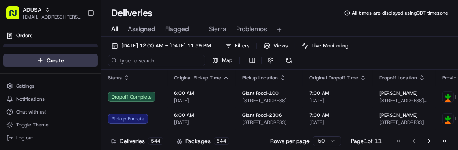
click at [135, 59] on input at bounding box center [156, 60] width 97 height 11
paste input "m715113529"
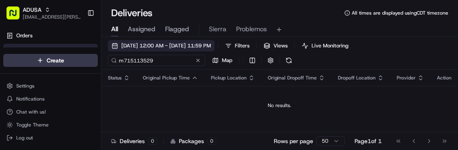
type input "m715113529"
click at [191, 45] on span "[DATE] 12:00 AM - [DATE] 11:59 PM" at bounding box center [166, 45] width 90 height 7
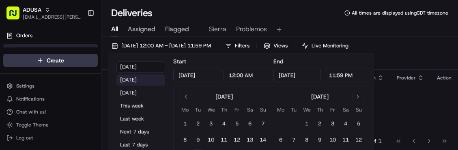
click at [140, 82] on button "[DATE]" at bounding box center [141, 79] width 49 height 11
type input "[DATE]"
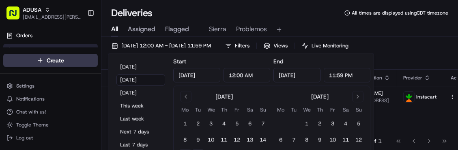
click at [388, 49] on div "[DATE] 12:00 AM - [DATE] 11:59 PM Filters Views Live Monitoring m715113529 Map" at bounding box center [280, 55] width 357 height 30
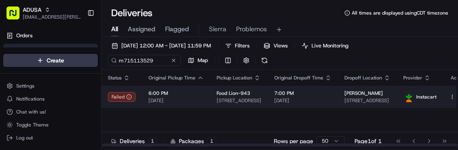
click at [194, 105] on td "6:00 PM [DATE]" at bounding box center [176, 97] width 68 height 22
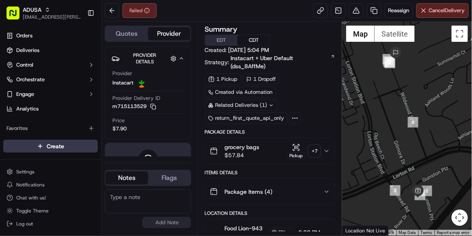
click at [136, 150] on textarea at bounding box center [148, 201] width 86 height 24
type textarea "per CC cust was NAH for delivery order cancelled"
click at [157, 150] on button "Add Note" at bounding box center [167, 222] width 49 height 11
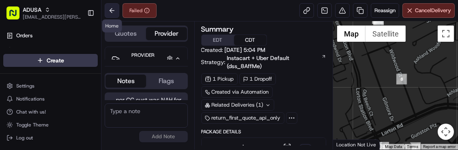
click at [113, 12] on button at bounding box center [112, 10] width 15 height 15
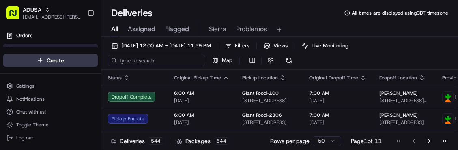
click at [138, 62] on input at bounding box center [156, 60] width 97 height 11
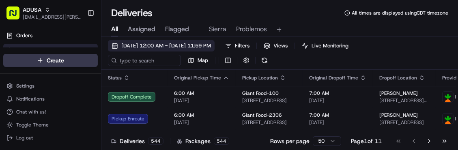
click at [114, 49] on button "[DATE] 12:00 AM - [DATE] 11:59 PM" at bounding box center [161, 45] width 107 height 11
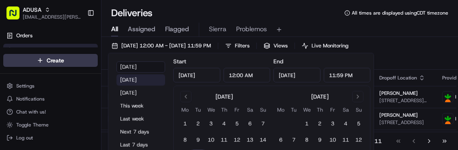
drag, startPoint x: 114, startPoint y: 49, endPoint x: 126, endPoint y: 82, distance: 35.3
click at [126, 82] on body "ADUSA sierra.centeno@adusa.com Toggle Sidebar Orders Deliveries Control Orchest…" at bounding box center [229, 75] width 458 height 150
click at [135, 82] on button "[DATE]" at bounding box center [141, 79] width 49 height 11
type input "[DATE]"
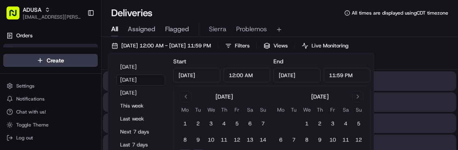
click at [432, 42] on div "09/15/2025 12:00 AM - 09/15/2025 11:59 PM Filters Views Live Monitoring Map" at bounding box center [280, 55] width 357 height 30
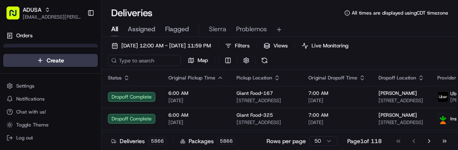
click at [145, 68] on div "09/15/2025 12:00 AM - 09/15/2025 11:59 PM Filters Views Live Monitoring Map" at bounding box center [280, 55] width 357 height 30
click at [136, 61] on input at bounding box center [156, 60] width 97 height 11
paste input "m712456521"
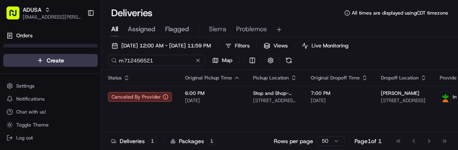
type input "m712456521"
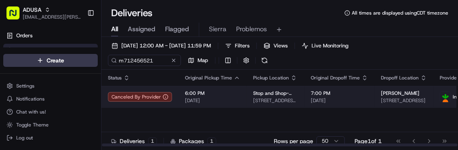
click at [238, 100] on td "6:00 PM [DATE]" at bounding box center [213, 97] width 68 height 22
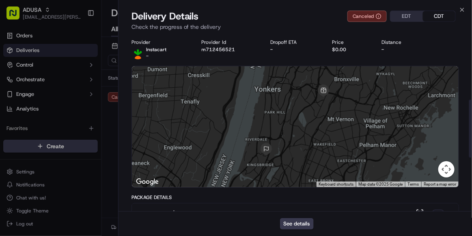
scroll to position [364, 0]
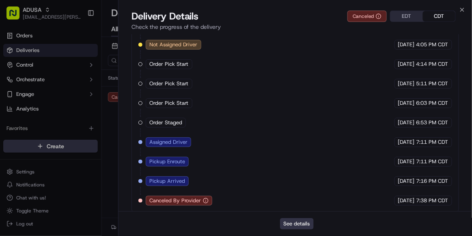
click at [294, 150] on button "See details" at bounding box center [297, 223] width 34 height 11
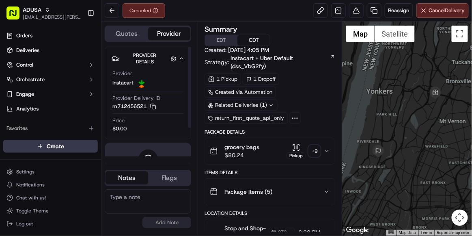
scroll to position [38, 0]
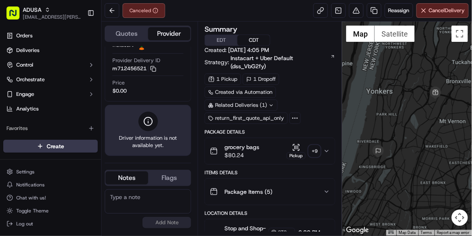
click at [147, 206] on textarea at bounding box center [148, 201] width 86 height 24
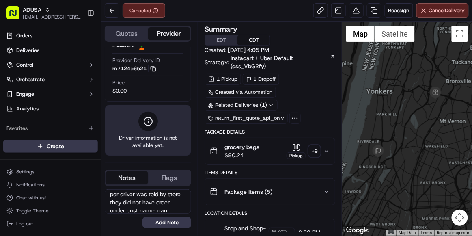
scroll to position [11, 0]
type textarea "per driver was told by store they did not have order under cust name. cancelled…"
click at [155, 222] on button "Add Note" at bounding box center [167, 222] width 49 height 11
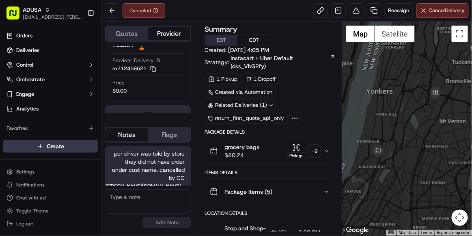
scroll to position [5, 0]
